Goal: Information Seeking & Learning: Find specific page/section

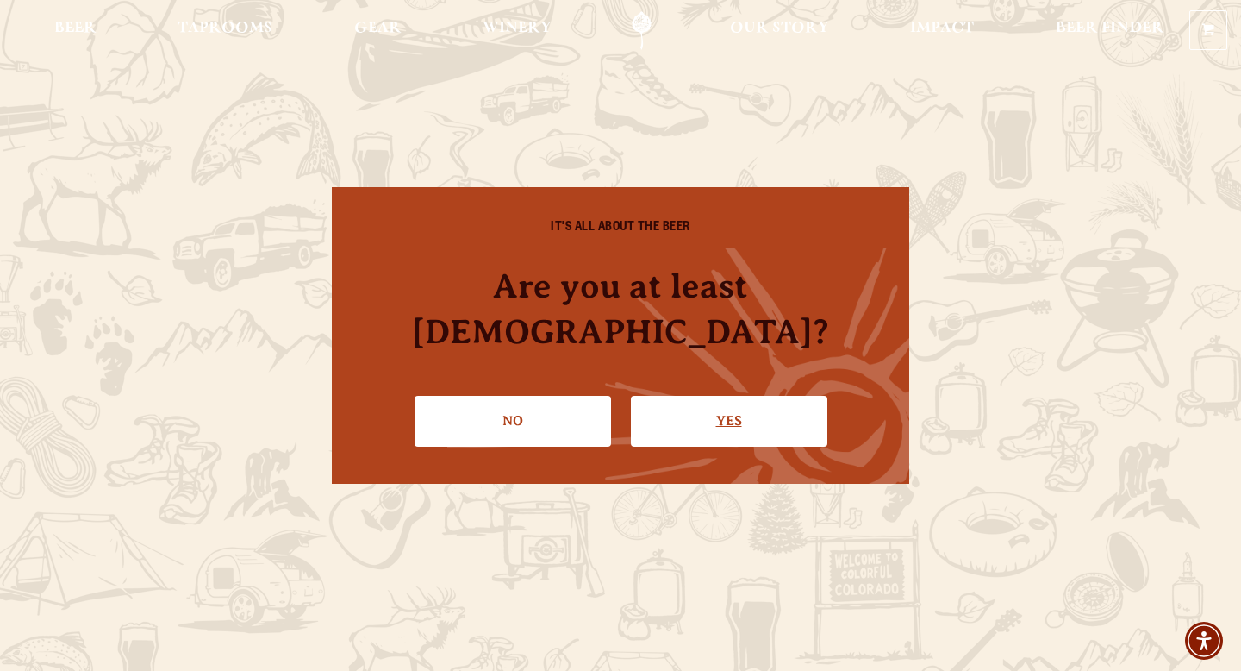
click at [728, 416] on link "Yes" at bounding box center [729, 421] width 197 height 50
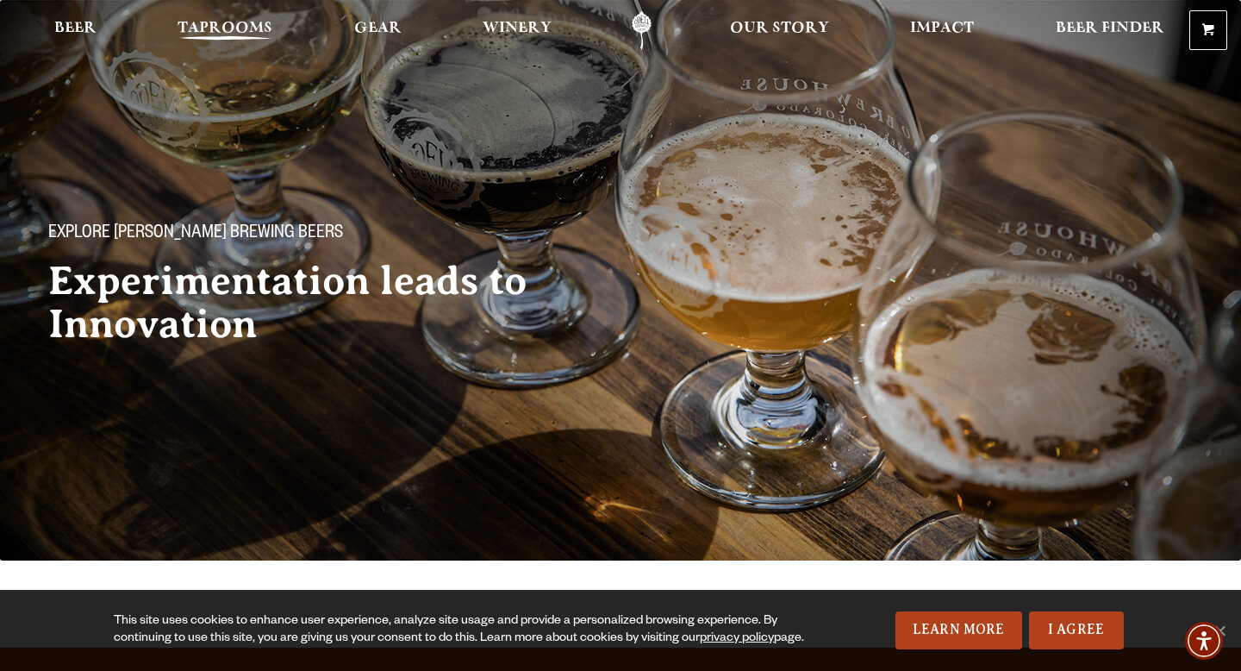
click at [232, 28] on span "Taprooms" at bounding box center [225, 29] width 95 height 14
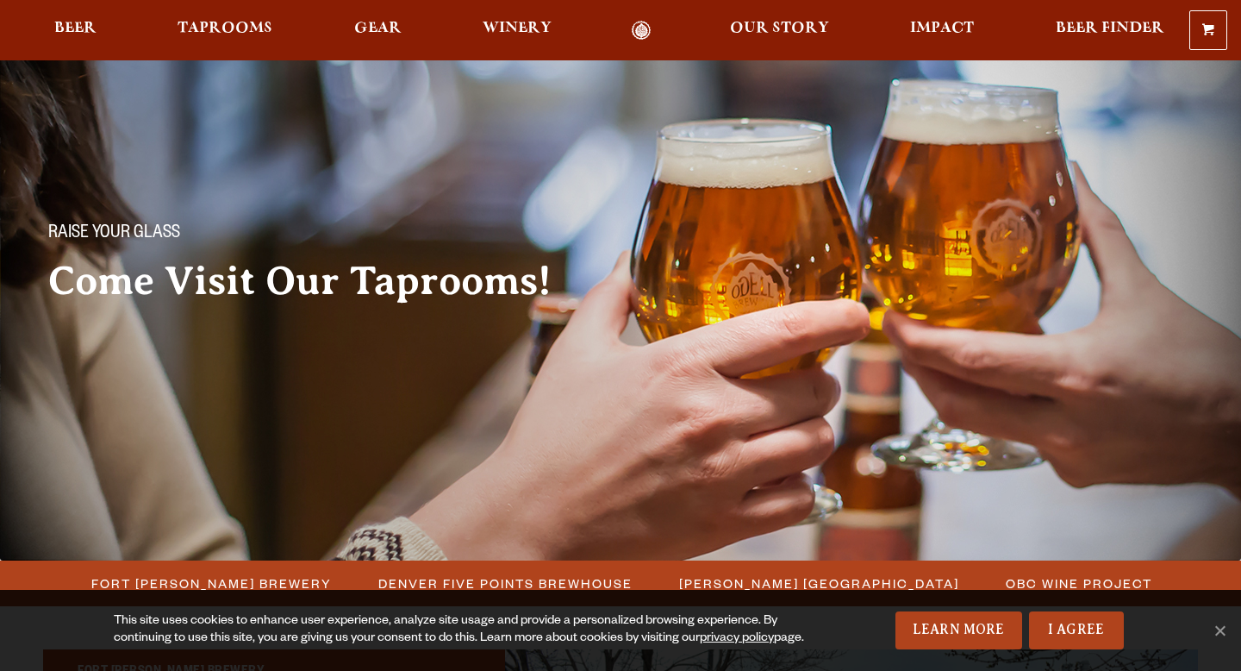
scroll to position [260, 0]
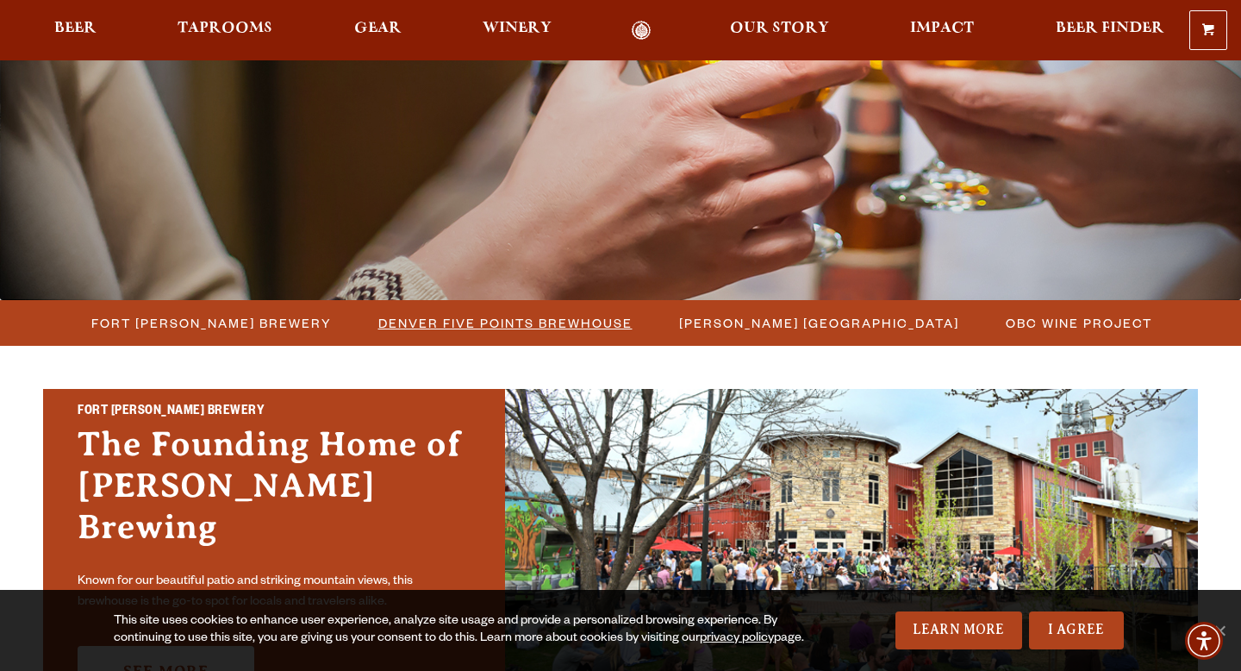
click at [566, 320] on span "Denver Five Points Brewhouse" at bounding box center [505, 322] width 254 height 25
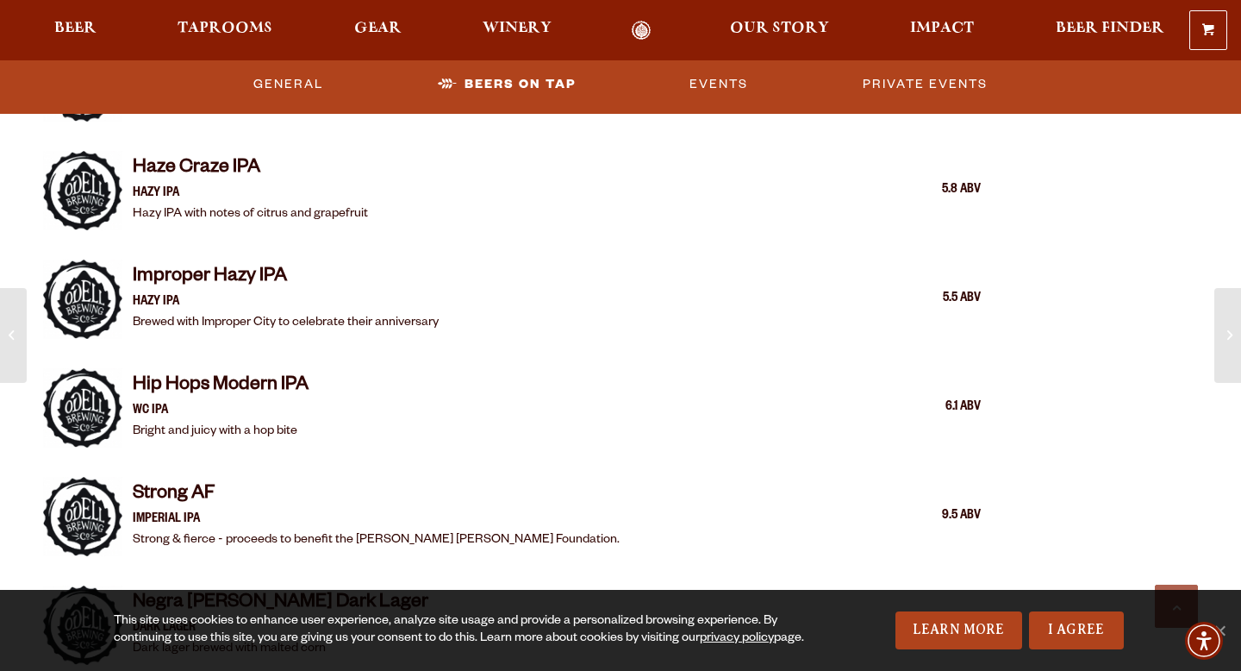
scroll to position [2362, 0]
click at [516, 91] on link "Beers on Tap" at bounding box center [507, 85] width 152 height 40
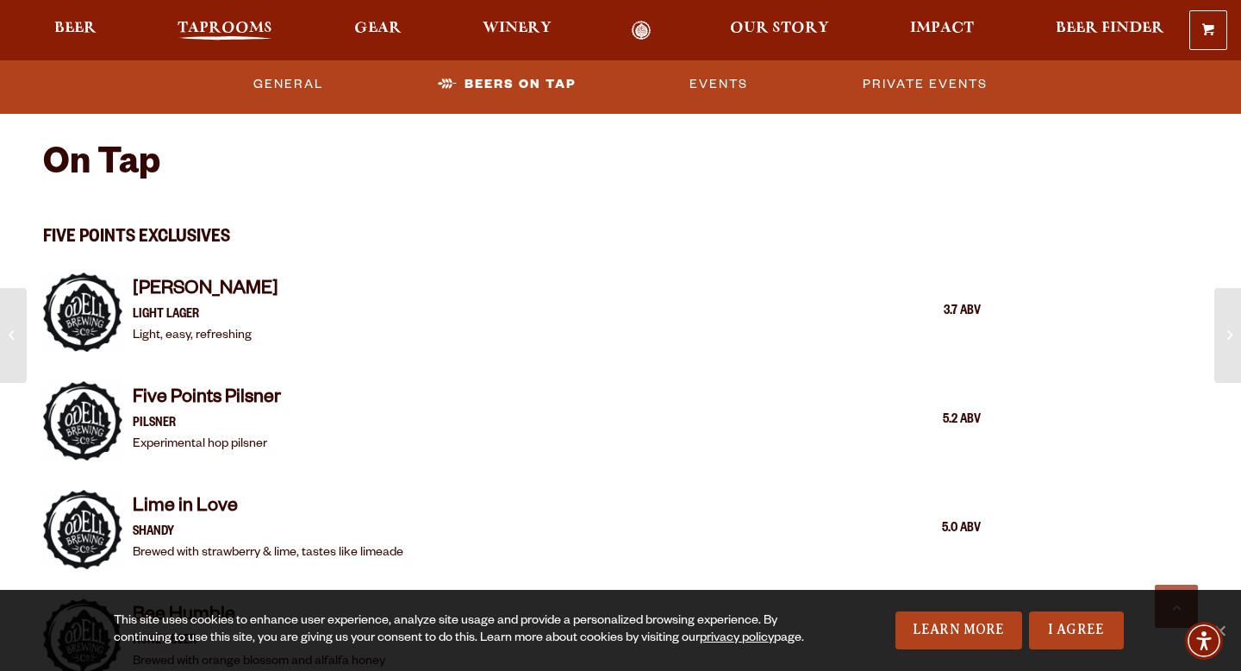
scroll to position [1581, 0]
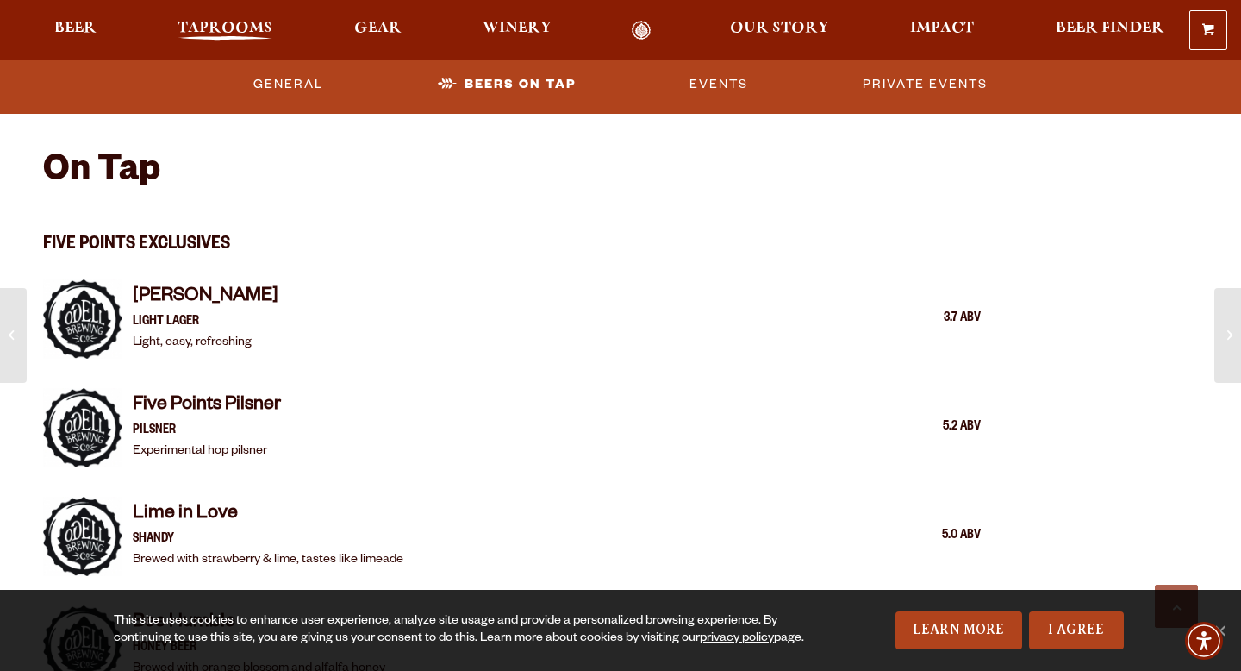
click at [214, 30] on span "Taprooms" at bounding box center [225, 29] width 95 height 14
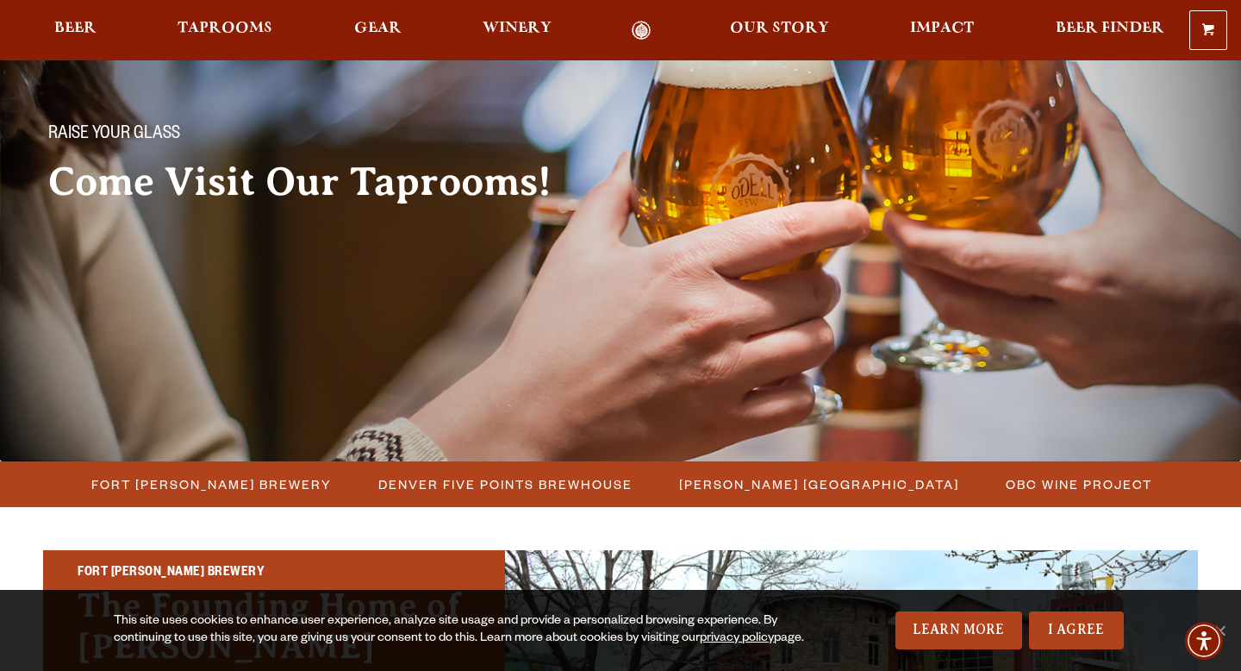
scroll to position [125, 0]
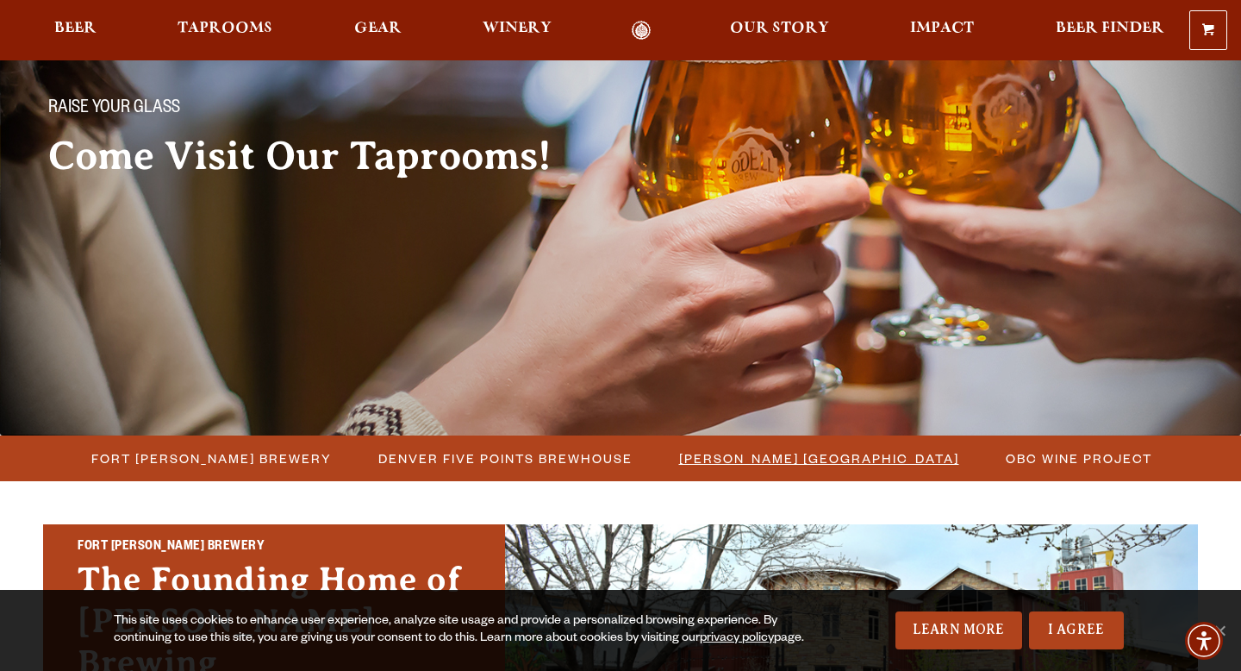
click at [709, 465] on span "[PERSON_NAME] [GEOGRAPHIC_DATA]" at bounding box center [819, 458] width 280 height 25
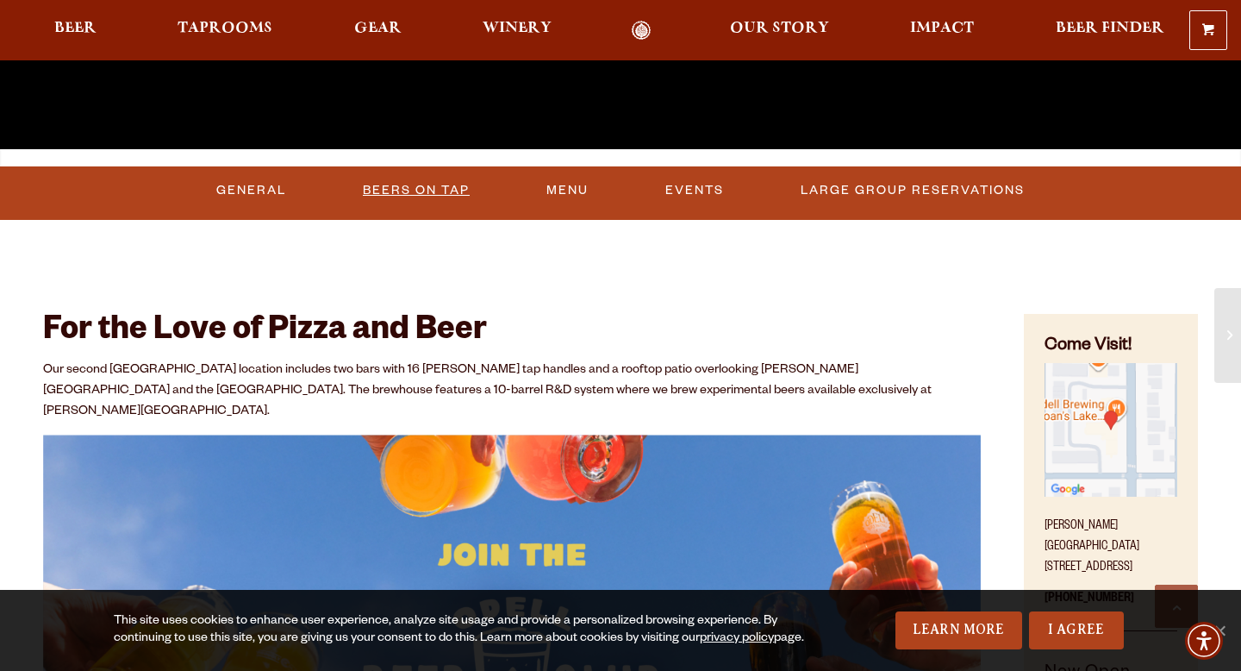
click at [428, 186] on link "Beers On Tap" at bounding box center [416, 191] width 121 height 40
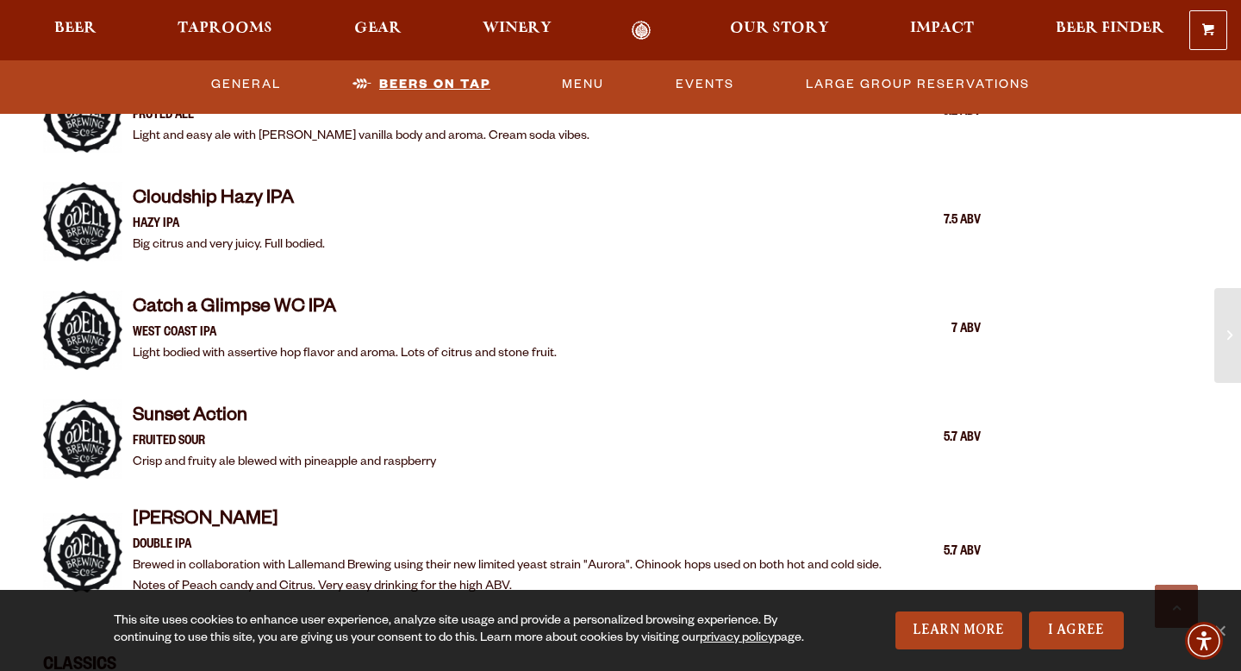
scroll to position [2292, 0]
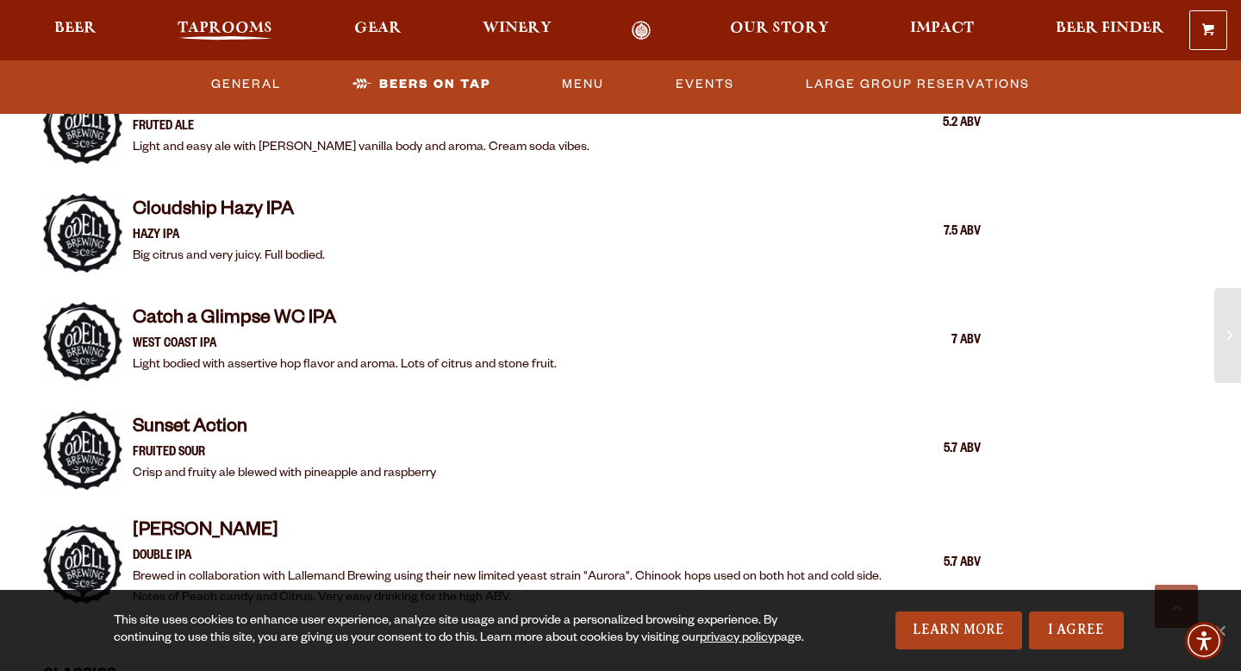
click at [255, 27] on span "Taprooms" at bounding box center [225, 29] width 95 height 14
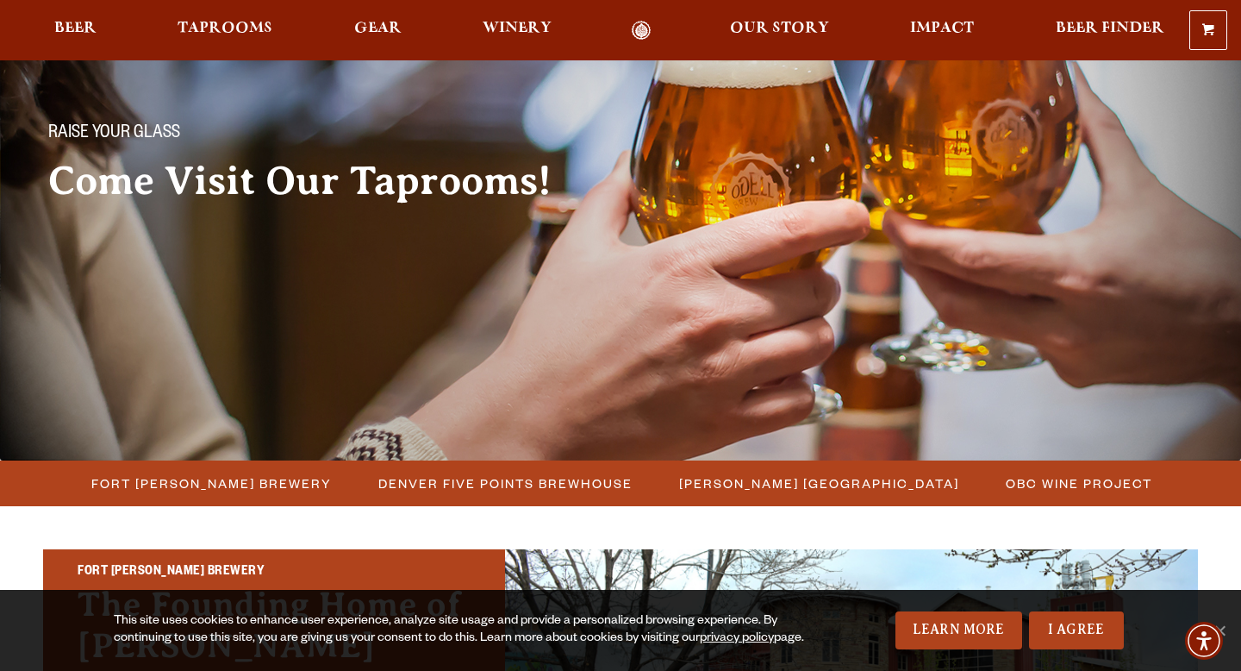
scroll to position [117, 0]
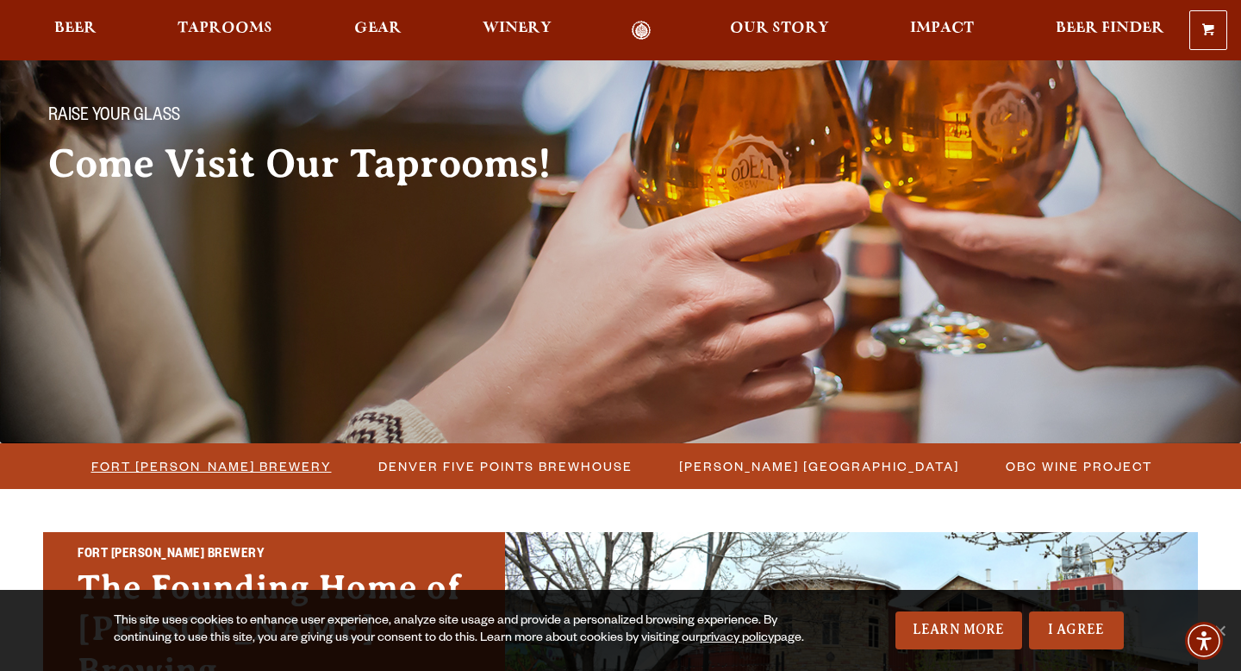
click at [201, 467] on span "Fort [PERSON_NAME] Brewery" at bounding box center [211, 465] width 241 height 25
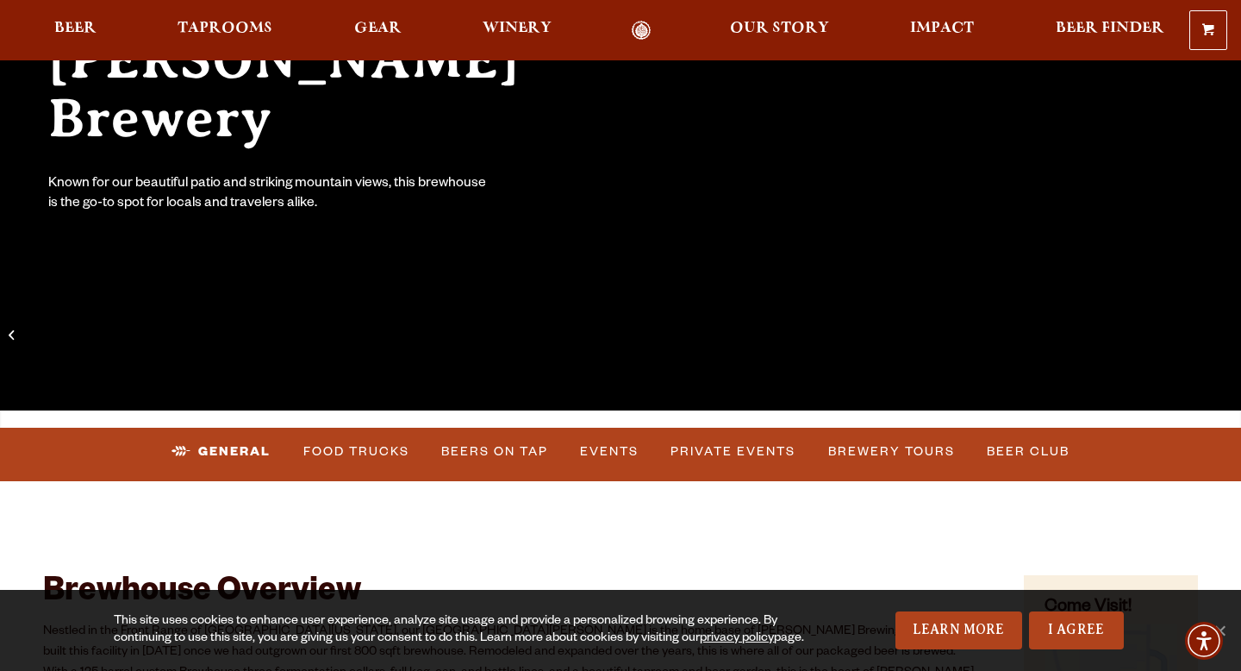
scroll to position [400, 0]
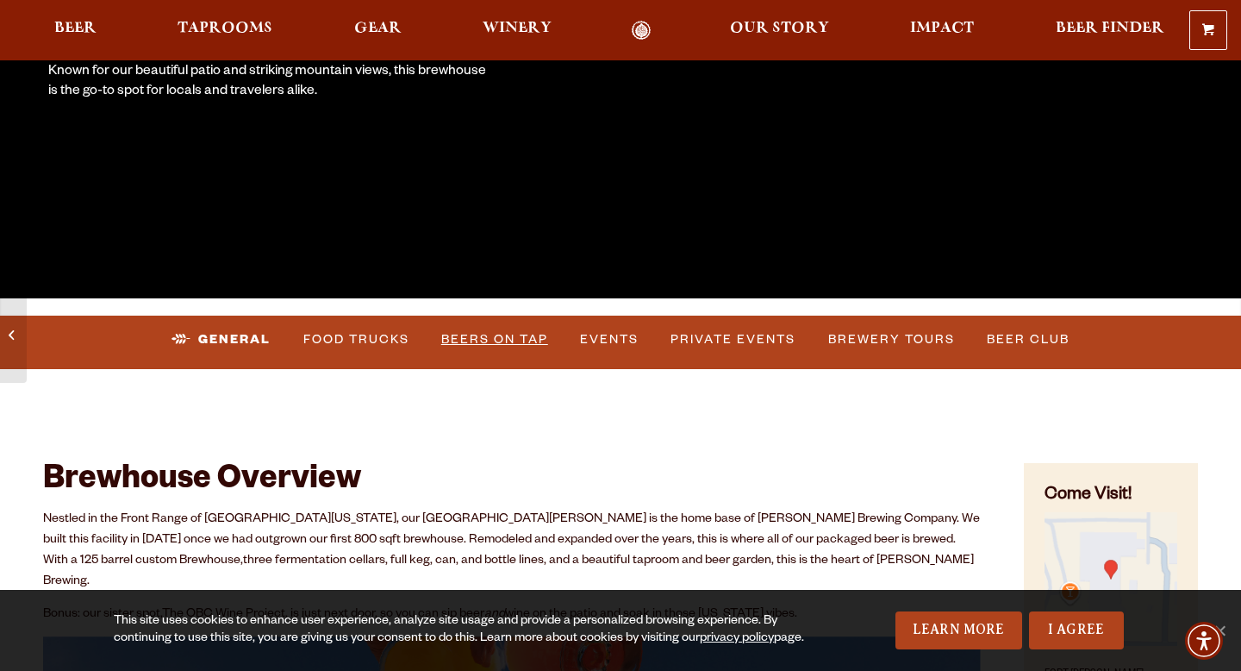
click at [498, 330] on link "Beers on Tap" at bounding box center [494, 340] width 121 height 40
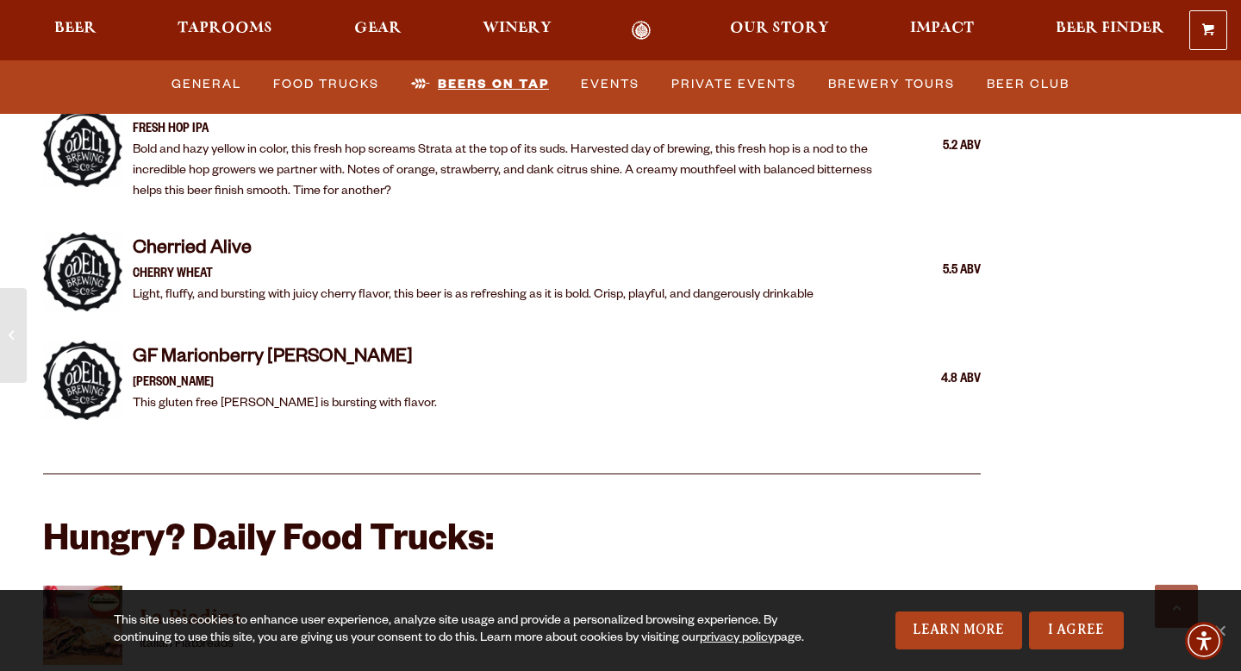
scroll to position [3203, 0]
